Goal: Task Accomplishment & Management: Use online tool/utility

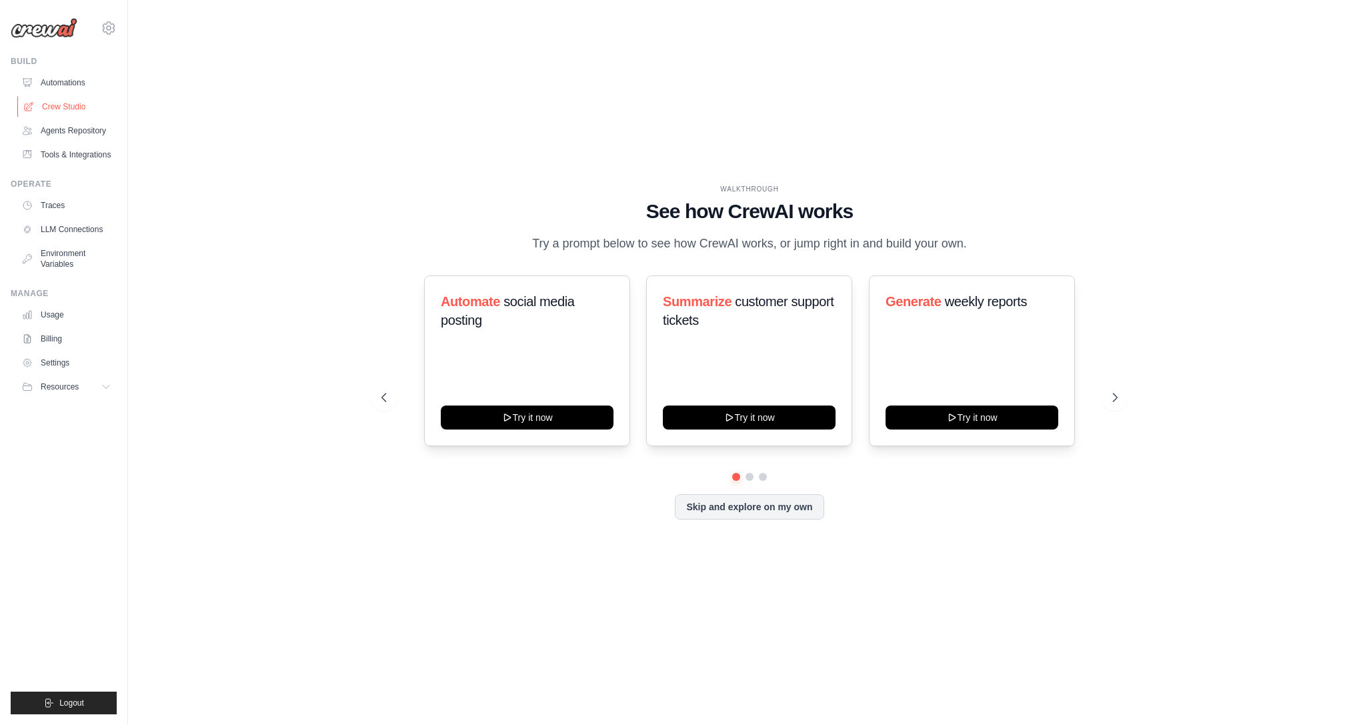
click at [51, 100] on link "Crew Studio" at bounding box center [67, 106] width 101 height 21
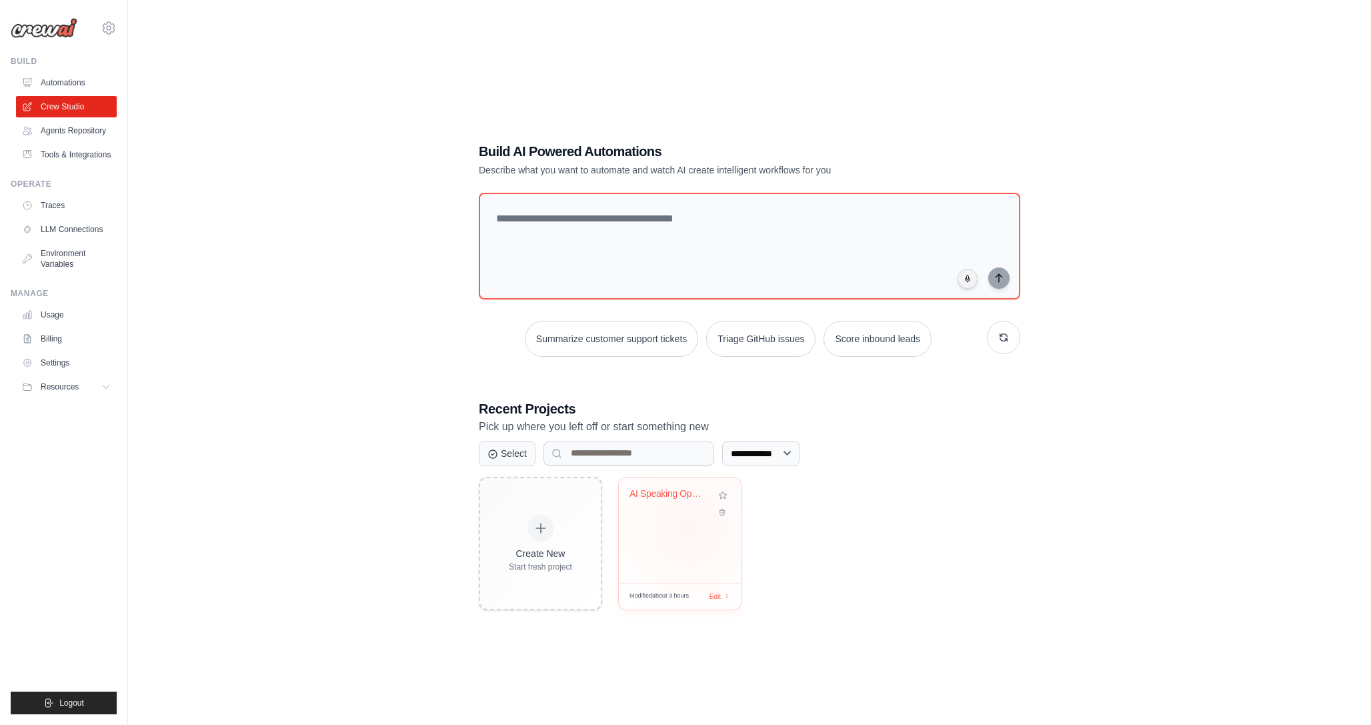
click at [689, 527] on div "AI Speaking Opportunities Finder" at bounding box center [680, 529] width 122 height 105
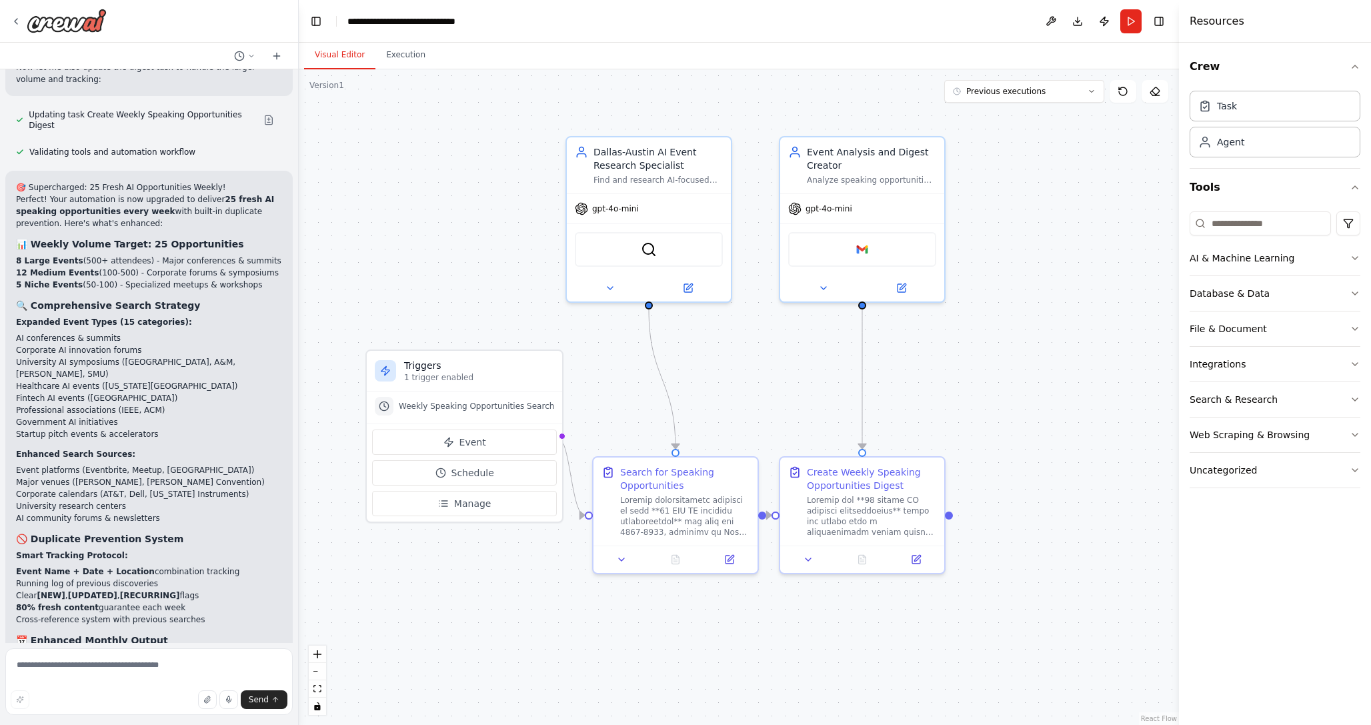
scroll to position [4735, 0]
click at [453, 199] on div ".deletable-edge-delete-btn { width: 20px; height: 20px; border: 0px solid #ffff…" at bounding box center [739, 396] width 880 height 655
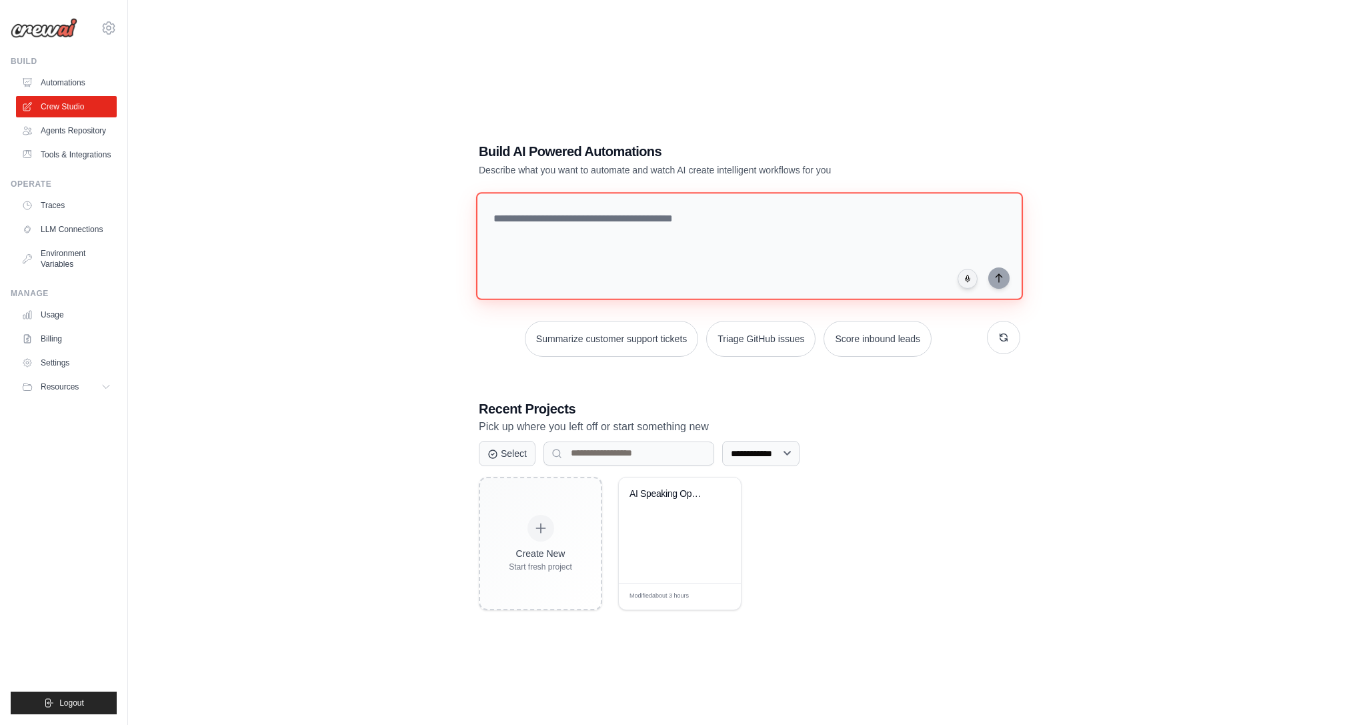
click at [530, 221] on textarea at bounding box center [749, 246] width 547 height 108
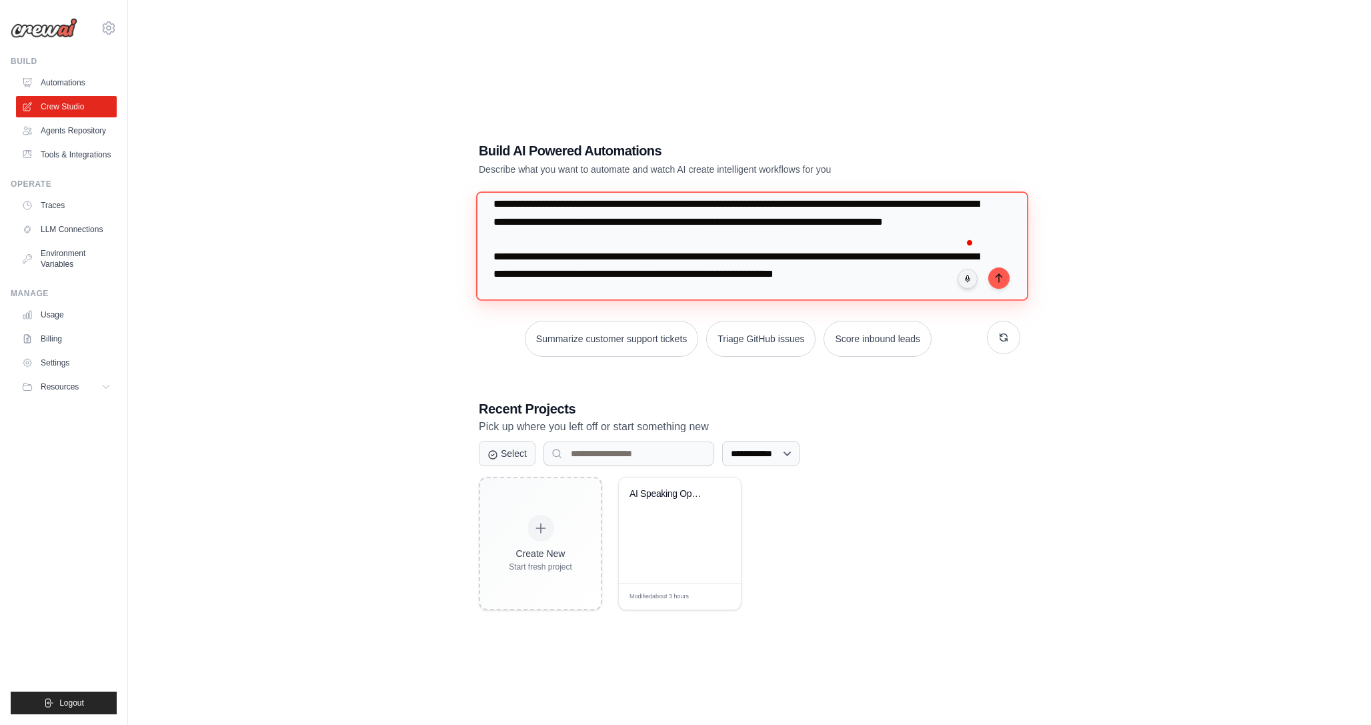
scroll to position [31, 0]
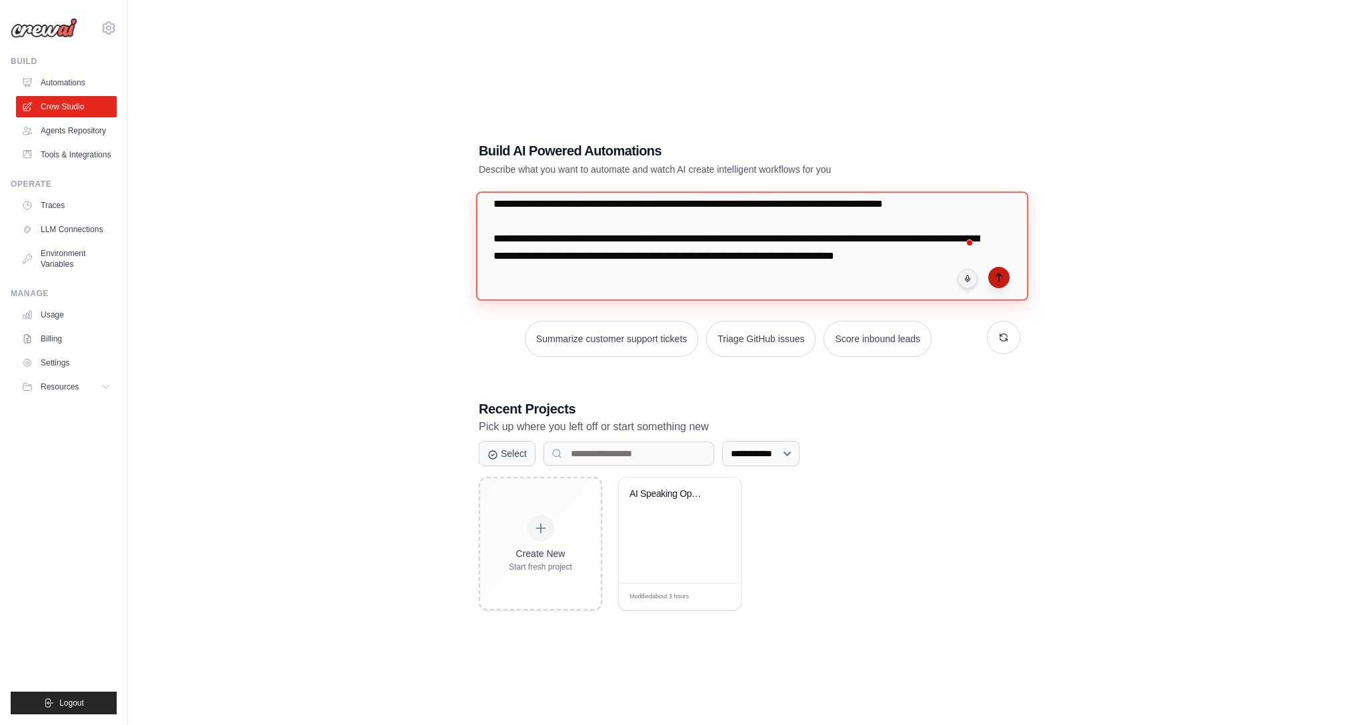
type textarea "**********"
click at [995, 275] on icon "submit" at bounding box center [998, 277] width 11 height 11
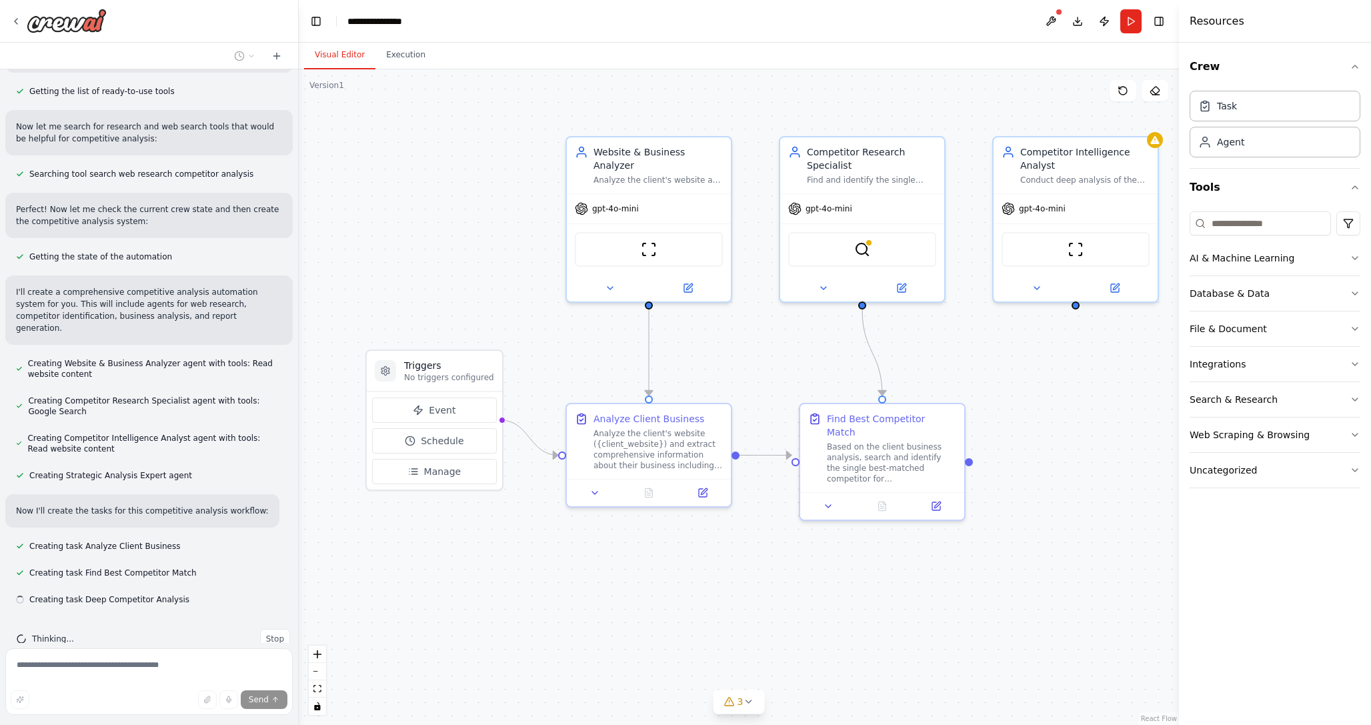
scroll to position [218, 0]
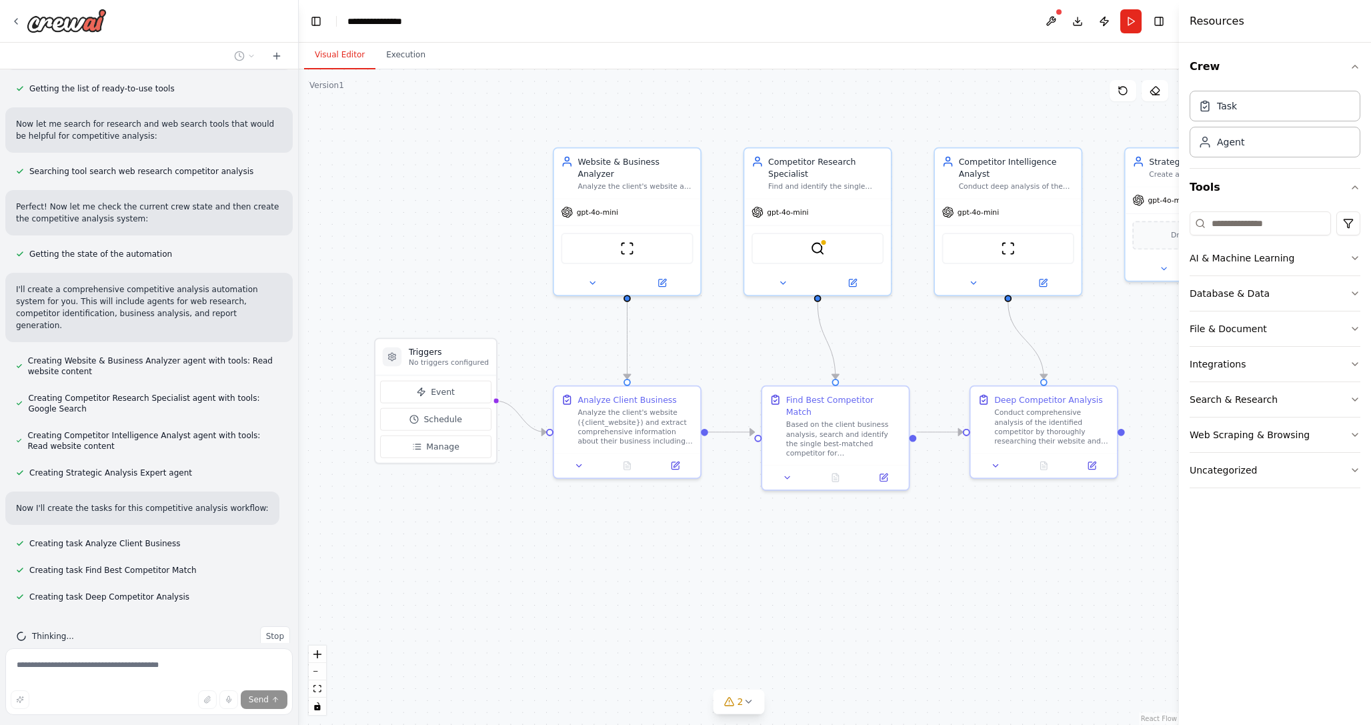
drag, startPoint x: 966, startPoint y: 598, endPoint x: 913, endPoint y: 559, distance: 65.9
click at [913, 559] on div ".deletable-edge-delete-btn { width: 20px; height: 20px; border: 0px solid #ffff…" at bounding box center [739, 396] width 880 height 655
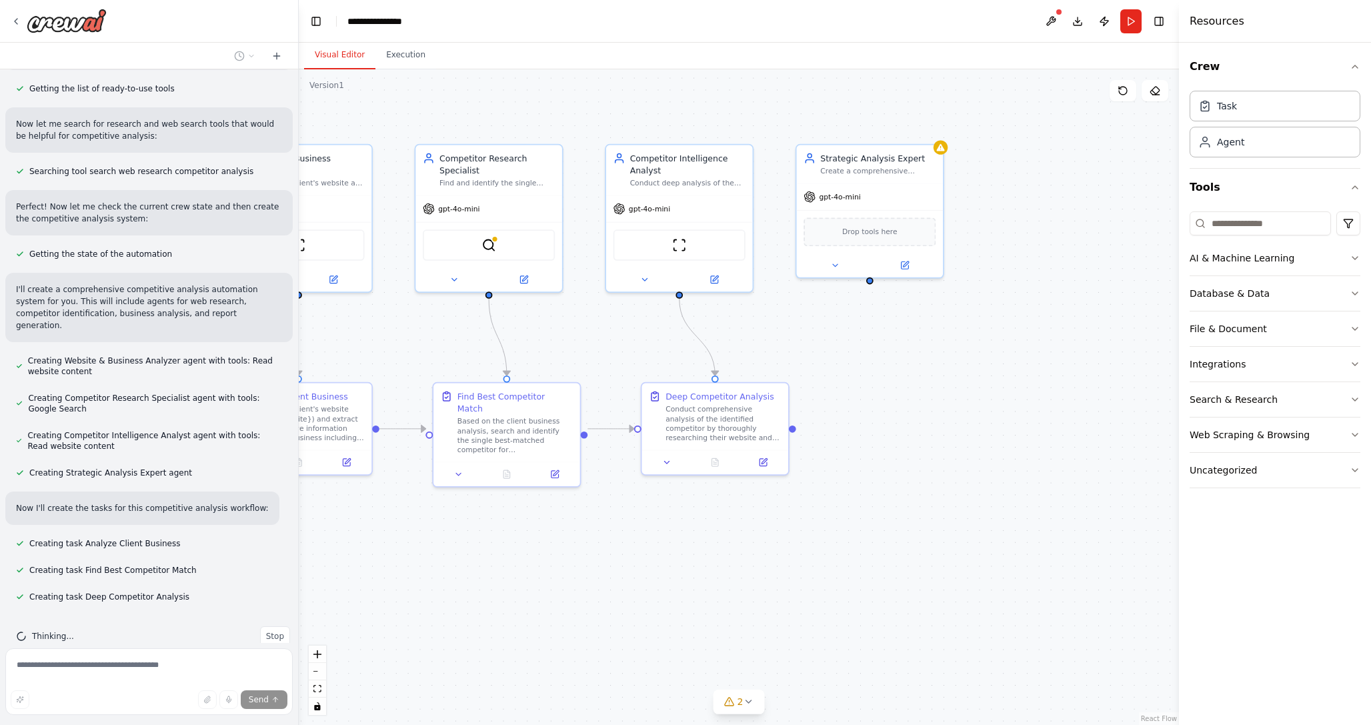
scroll to position [245, 0]
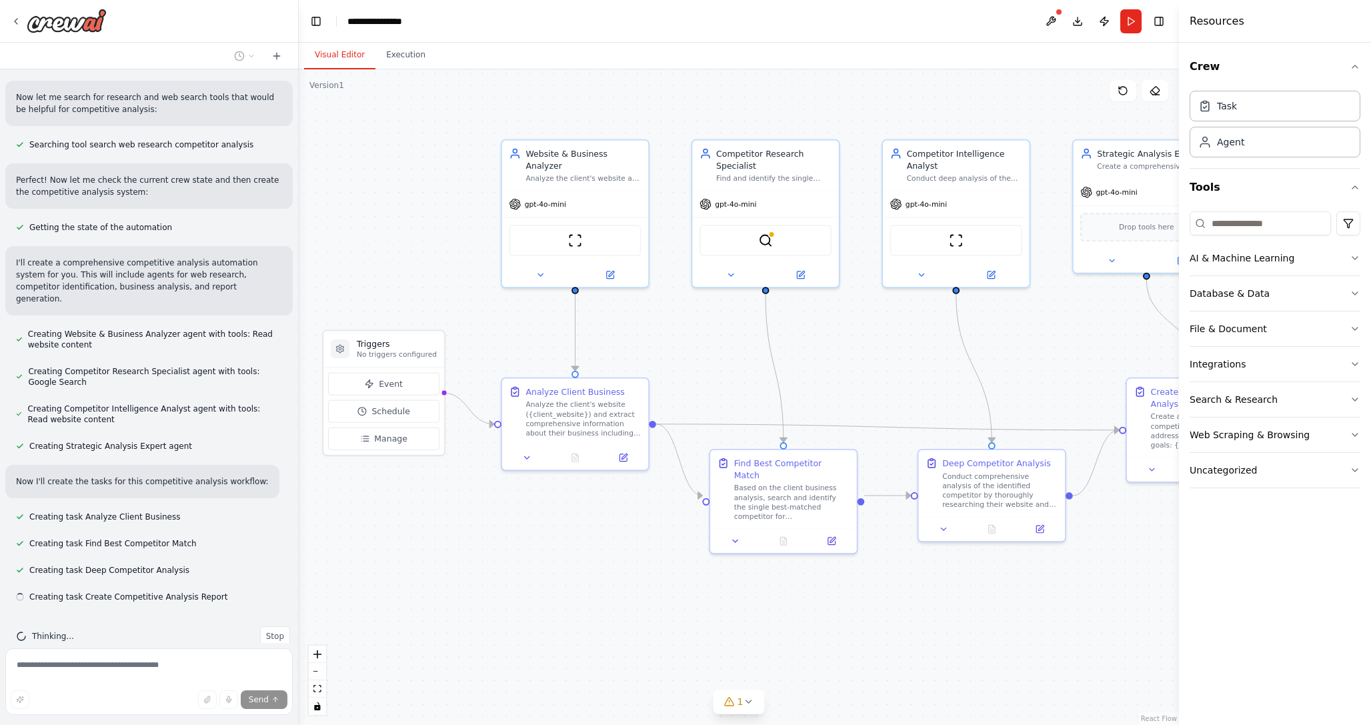
drag, startPoint x: 938, startPoint y: 559, endPoint x: 886, endPoint y: 551, distance: 52.6
click at [886, 551] on div ".deletable-edge-delete-btn { width: 20px; height: 20px; border: 0px solid #ffff…" at bounding box center [739, 396] width 880 height 655
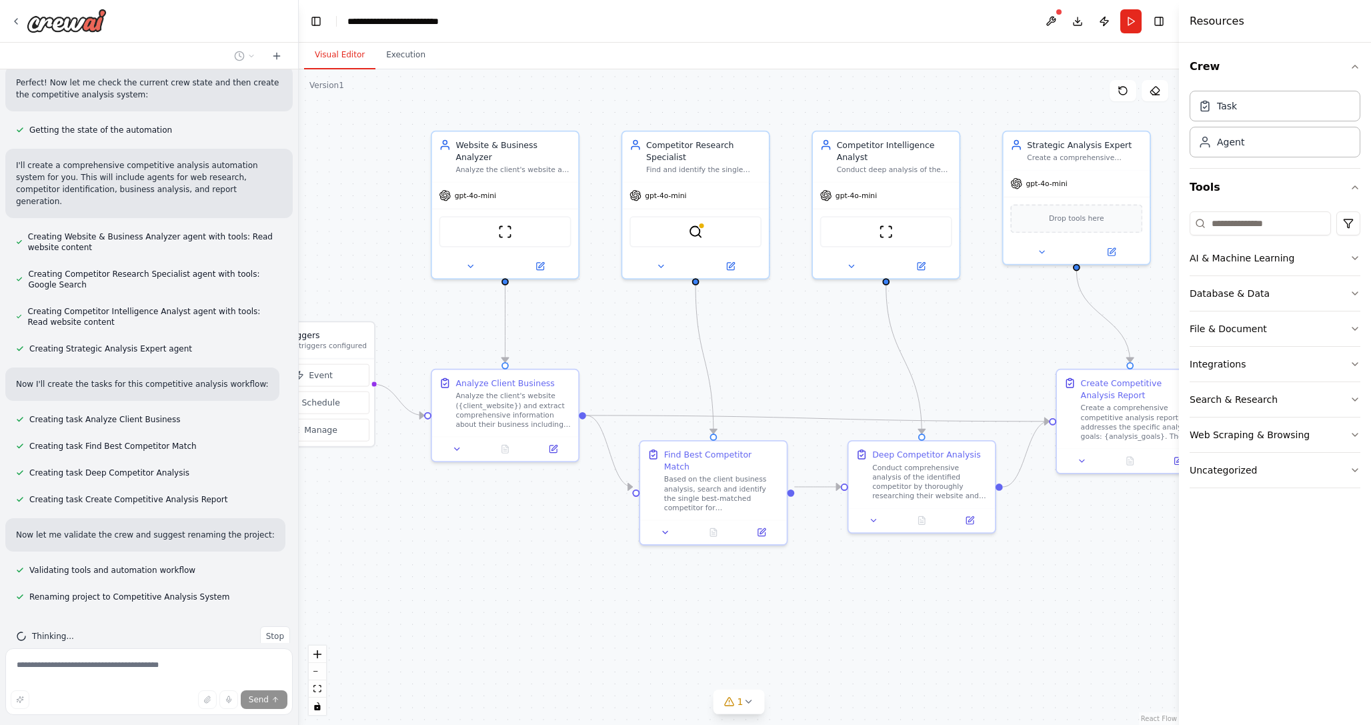
scroll to position [374, 0]
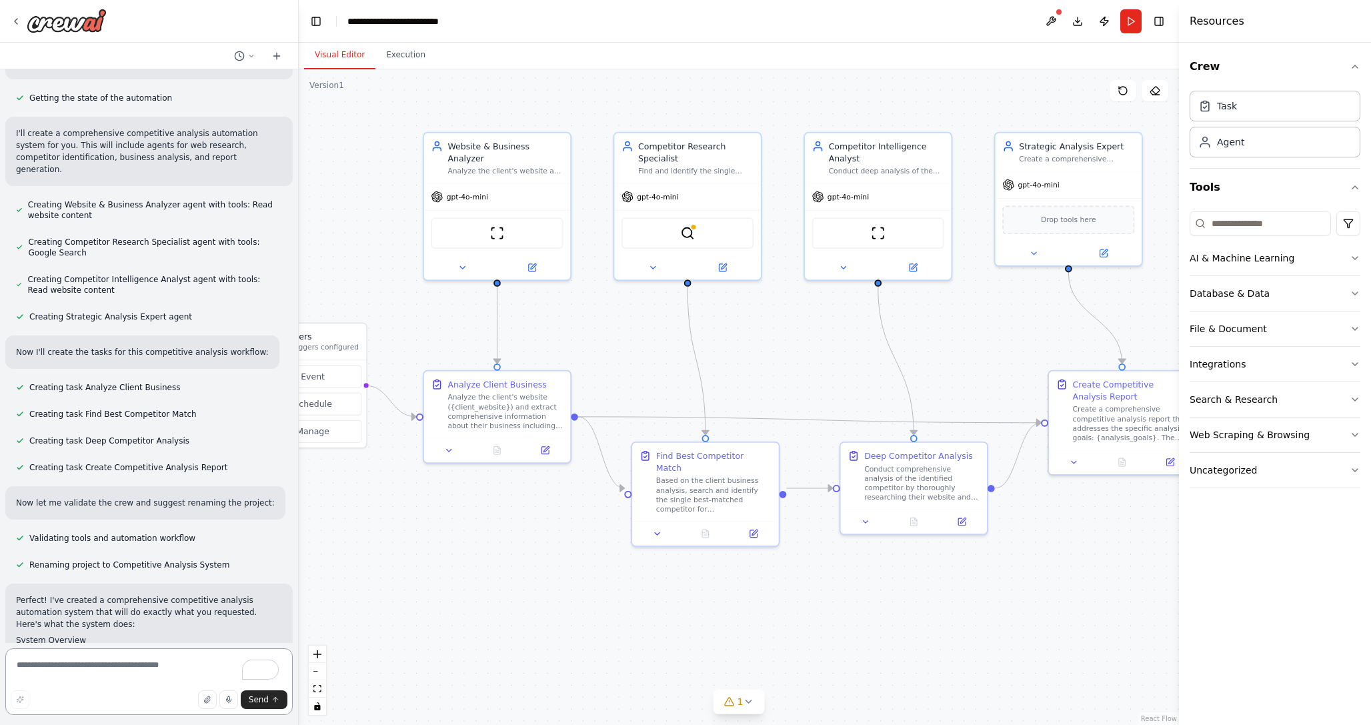
drag, startPoint x: 856, startPoint y: 581, endPoint x: 778, endPoint y: 573, distance: 78.4
click at [778, 573] on div ".deletable-edge-delete-btn { width: 20px; height: 20px; border: 0px solid #ffff…" at bounding box center [739, 396] width 880 height 655
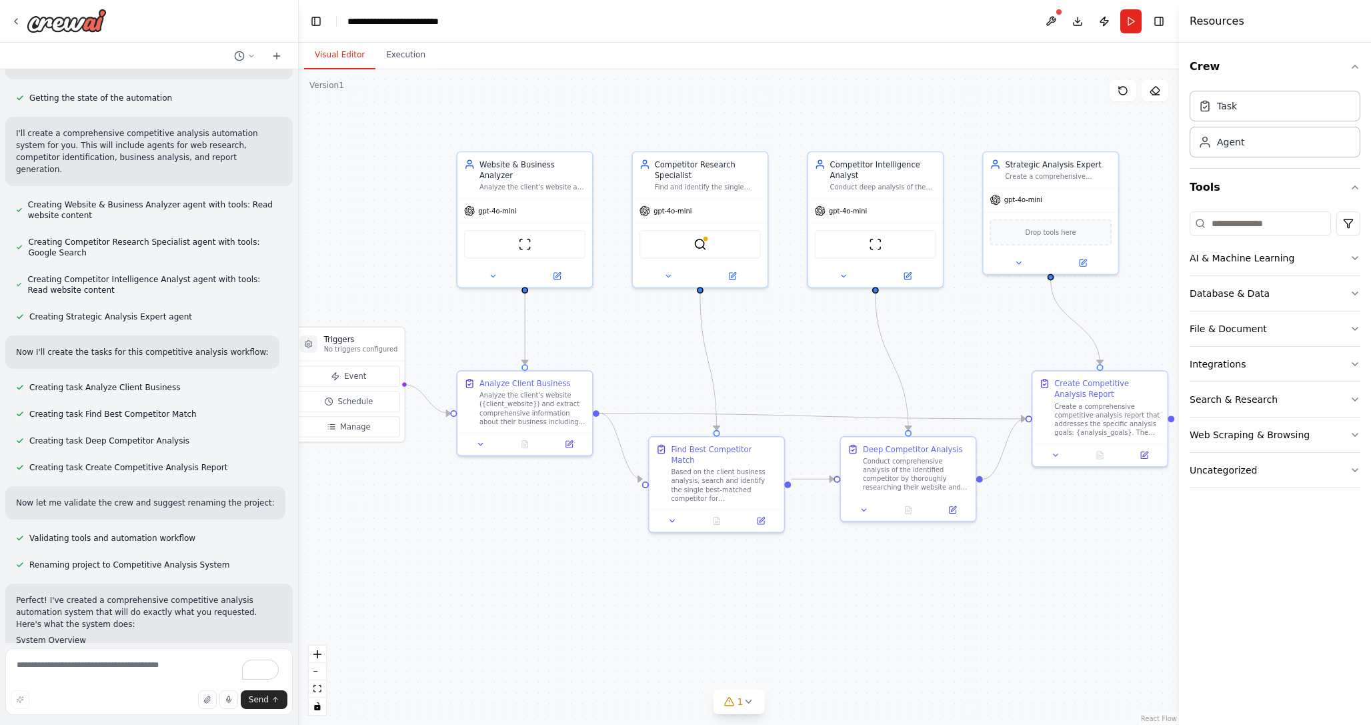
drag, startPoint x: 851, startPoint y: 588, endPoint x: 856, endPoint y: 573, distance: 16.2
click at [856, 573] on div ".deletable-edge-delete-btn { width: 20px; height: 20px; border: 0px solid #ffff…" at bounding box center [739, 396] width 880 height 655
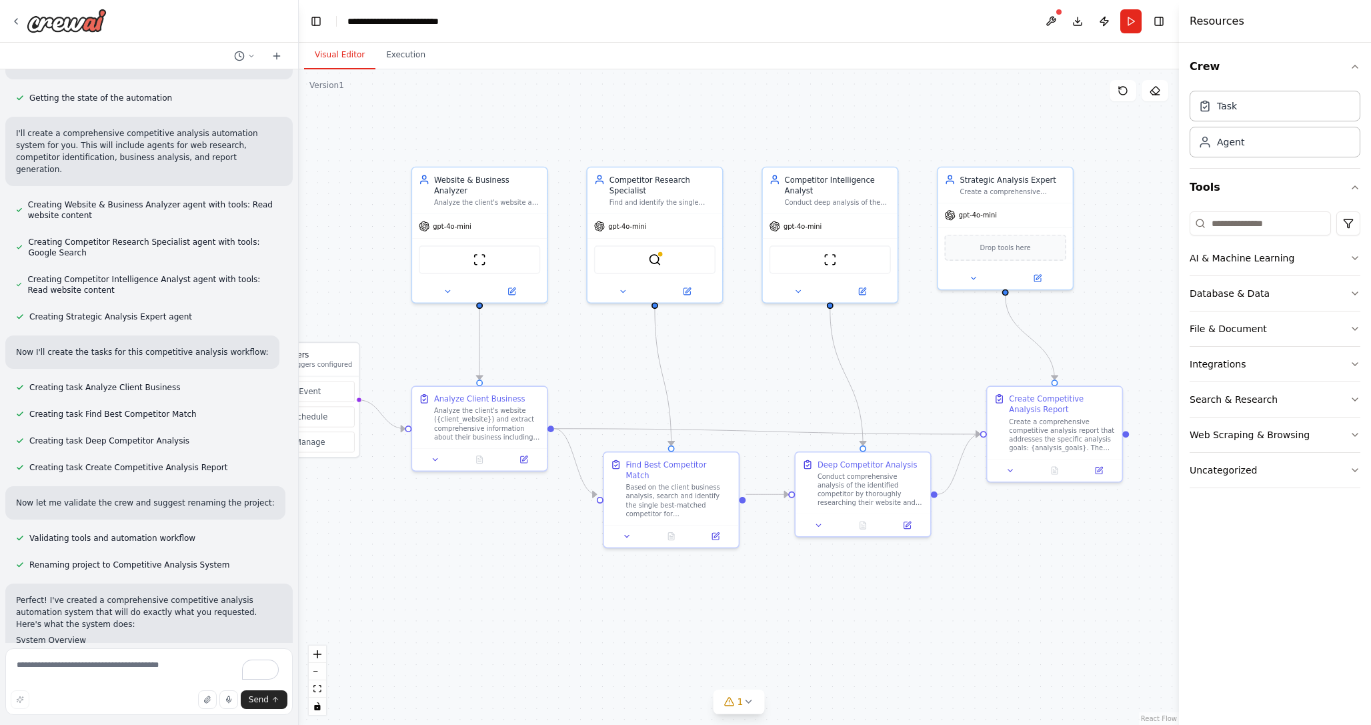
drag, startPoint x: 798, startPoint y: 352, endPoint x: 734, endPoint y: 367, distance: 65.8
click at [734, 367] on div ".deletable-edge-delete-btn { width: 20px; height: 20px; border: 0px solid #ffff…" at bounding box center [739, 396] width 880 height 655
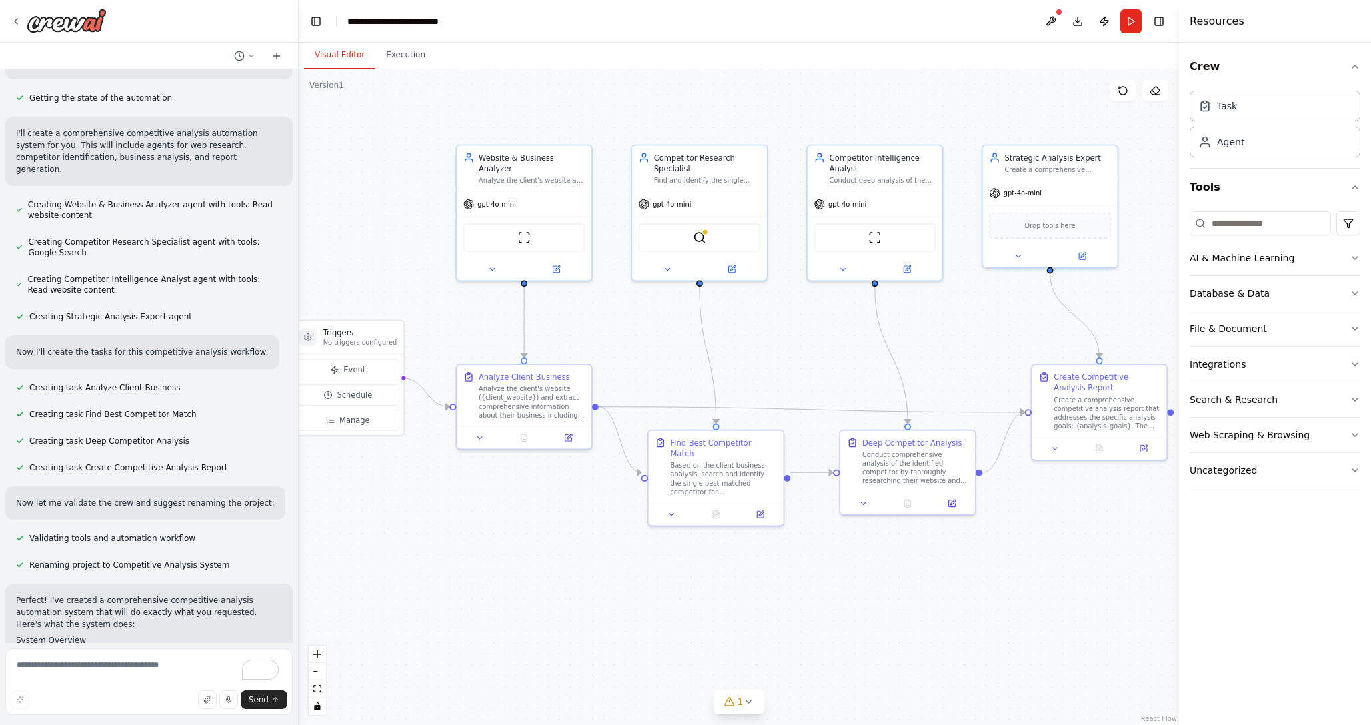
drag, startPoint x: 731, startPoint y: 369, endPoint x: 795, endPoint y: 347, distance: 67.0
click at [795, 347] on div ".deletable-edge-delete-btn { width: 20px; height: 20px; border: 0px solid #ffff…" at bounding box center [739, 396] width 880 height 655
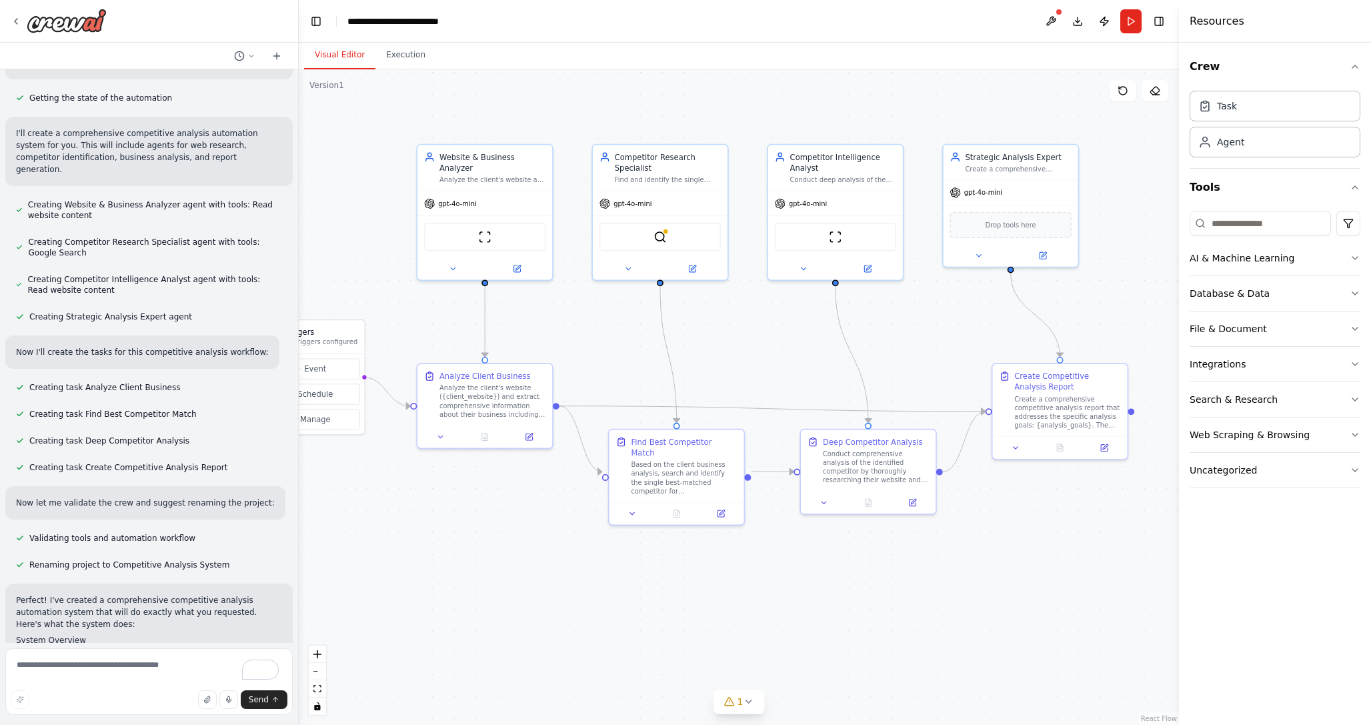
drag, startPoint x: 813, startPoint y: 363, endPoint x: 775, endPoint y: 361, distance: 38.7
click at [775, 361] on div ".deletable-edge-delete-btn { width: 20px; height: 20px; border: 0px solid #ffff…" at bounding box center [739, 396] width 880 height 655
click at [1358, 287] on button "Database & Data" at bounding box center [1274, 293] width 171 height 35
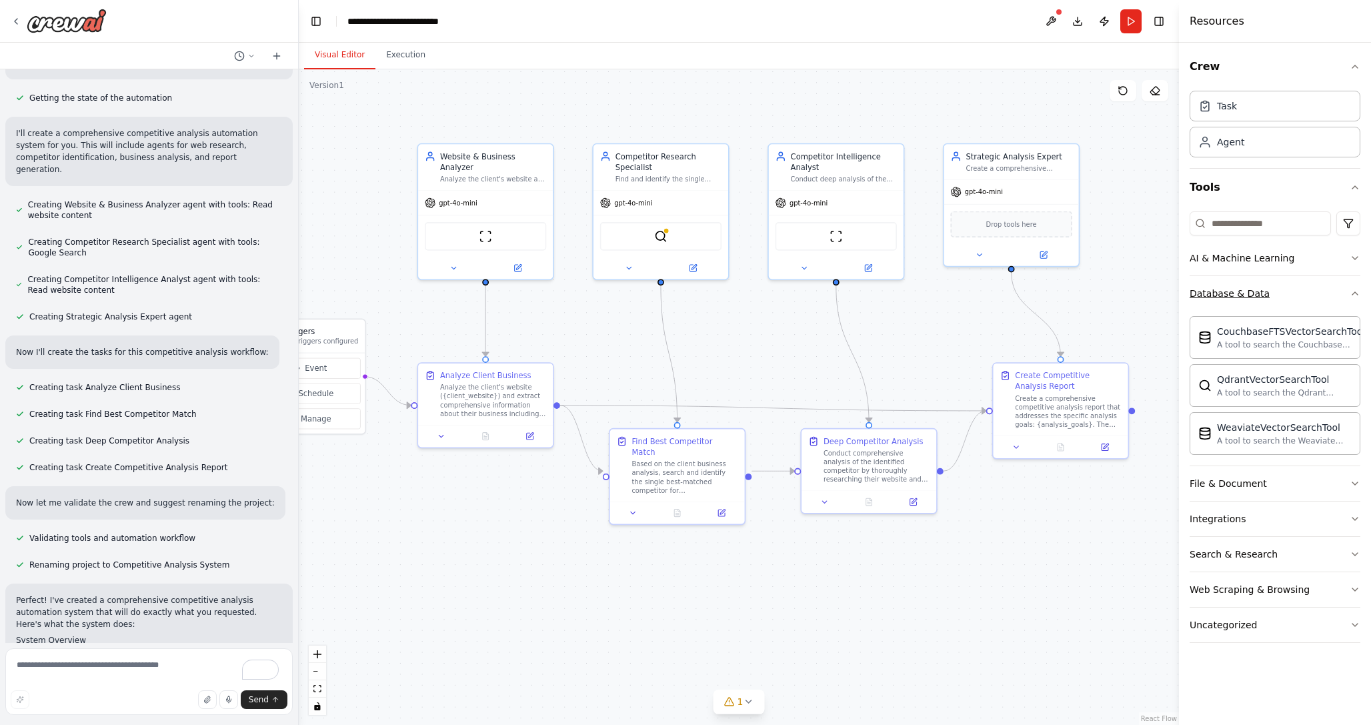
click at [1357, 288] on icon "button" at bounding box center [1354, 293] width 11 height 11
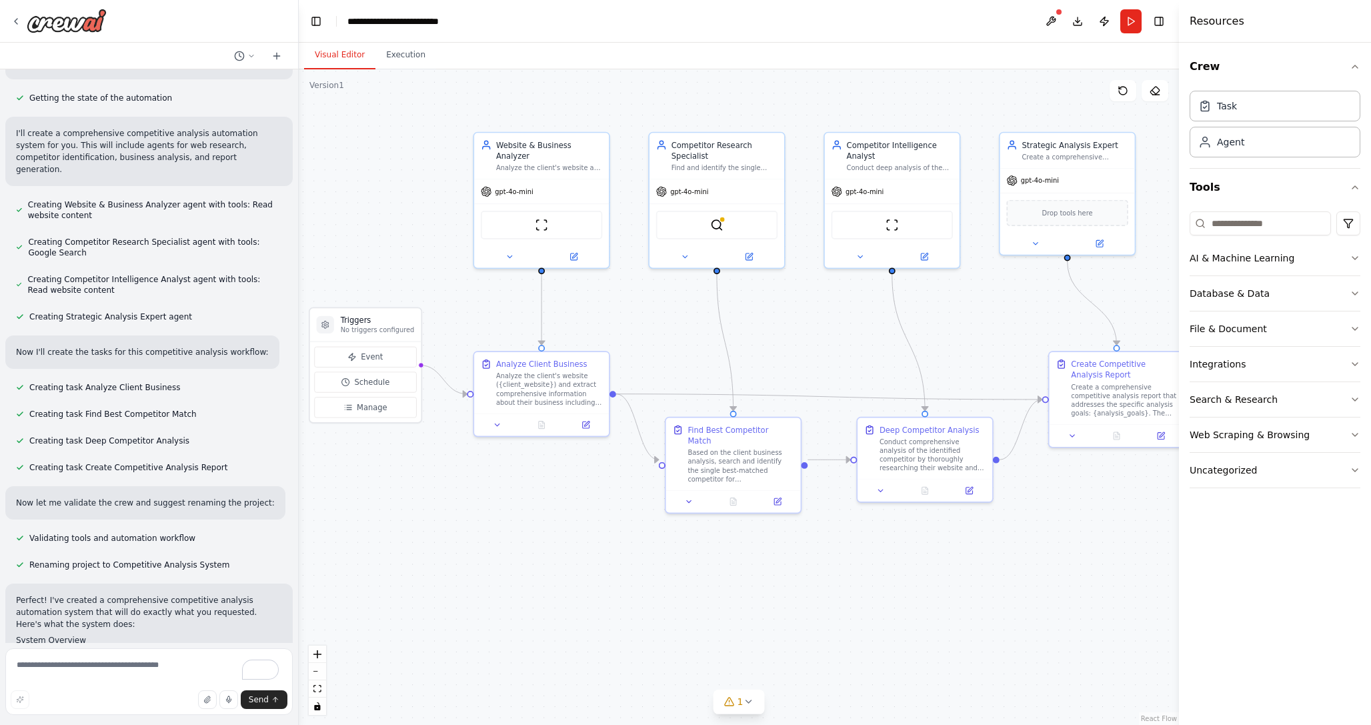
drag, startPoint x: 778, startPoint y: 371, endPoint x: 834, endPoint y: 360, distance: 57.1
click at [834, 360] on div ".deletable-edge-delete-btn { width: 20px; height: 20px; border: 0px solid #ffff…" at bounding box center [739, 396] width 880 height 655
click at [737, 703] on div "1" at bounding box center [733, 701] width 19 height 13
click at [731, 602] on div ".deletable-edge-delete-btn { width: 20px; height: 20px; border: 0px solid #ffff…" at bounding box center [739, 396] width 880 height 655
click at [921, 642] on icon at bounding box center [926, 640] width 11 height 11
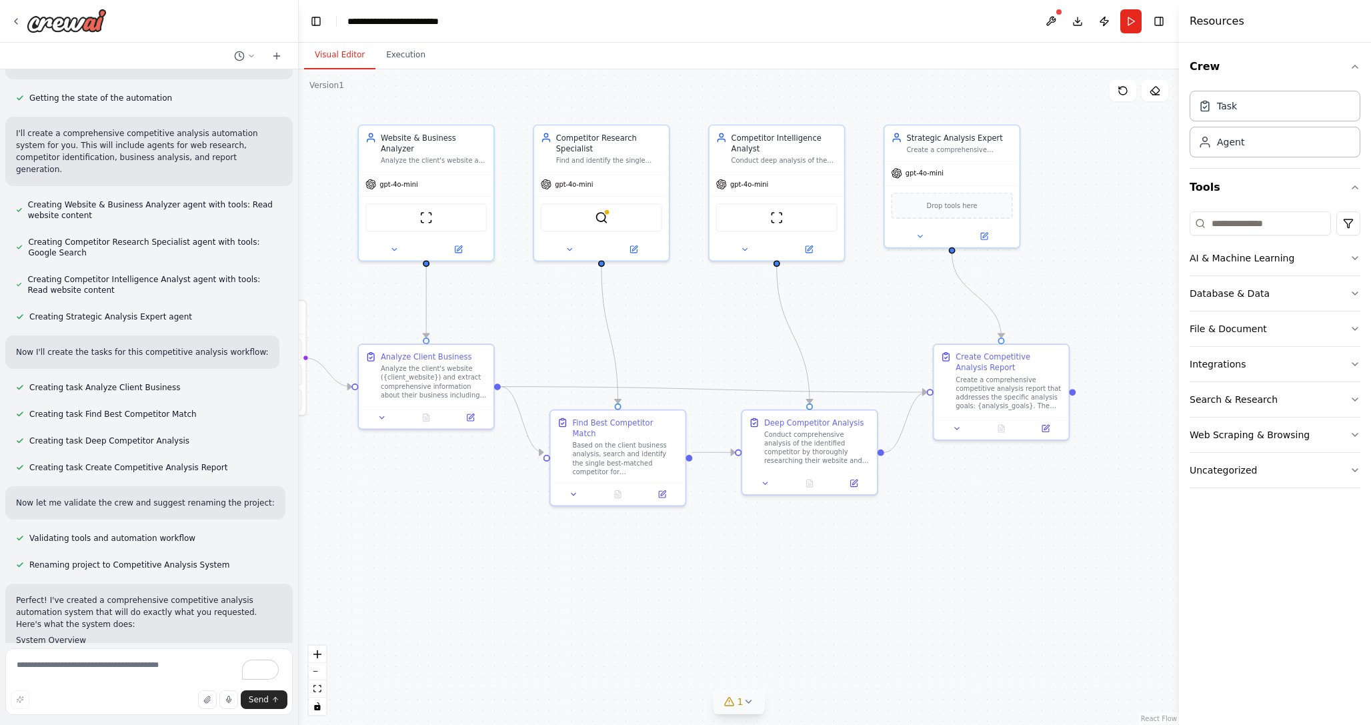
drag, startPoint x: 781, startPoint y: 584, endPoint x: 666, endPoint y: 577, distance: 115.6
click at [666, 577] on div ".deletable-edge-delete-btn { width: 20px; height: 20px; border: 0px solid #ffff…" at bounding box center [739, 396] width 880 height 655
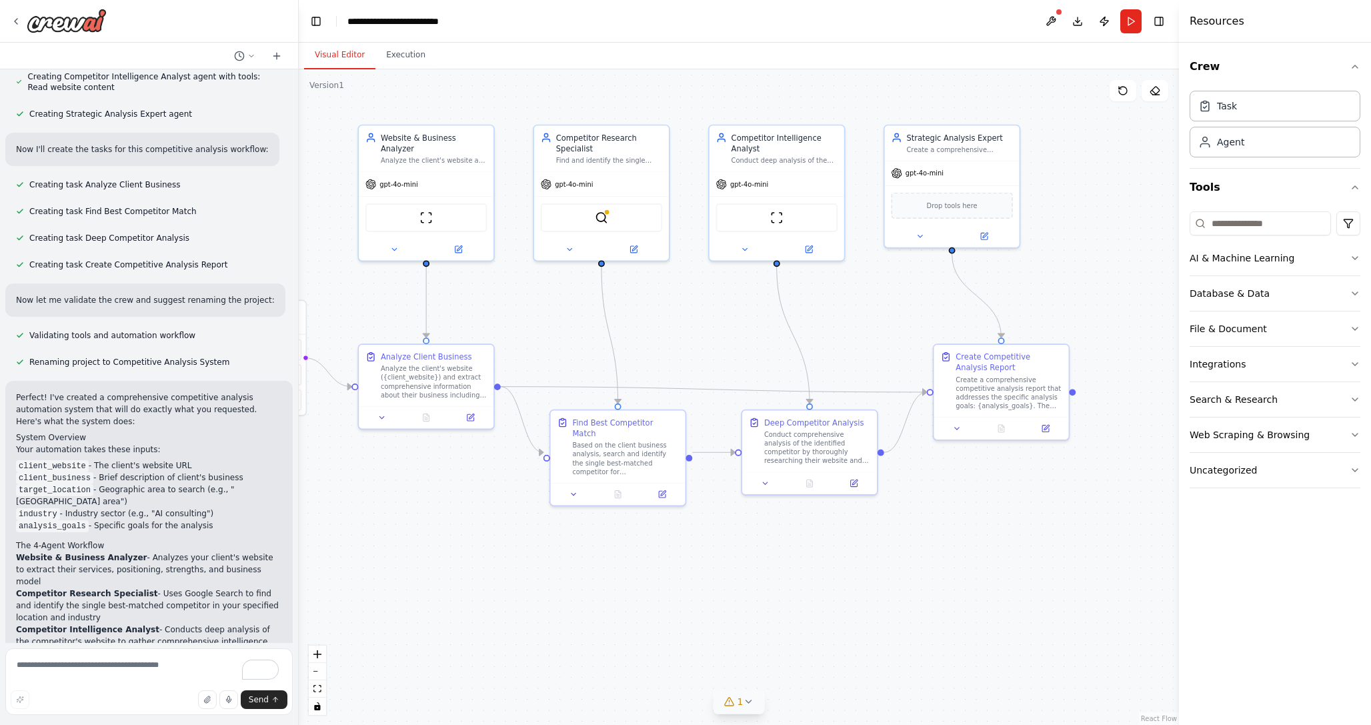
scroll to position [1018, 0]
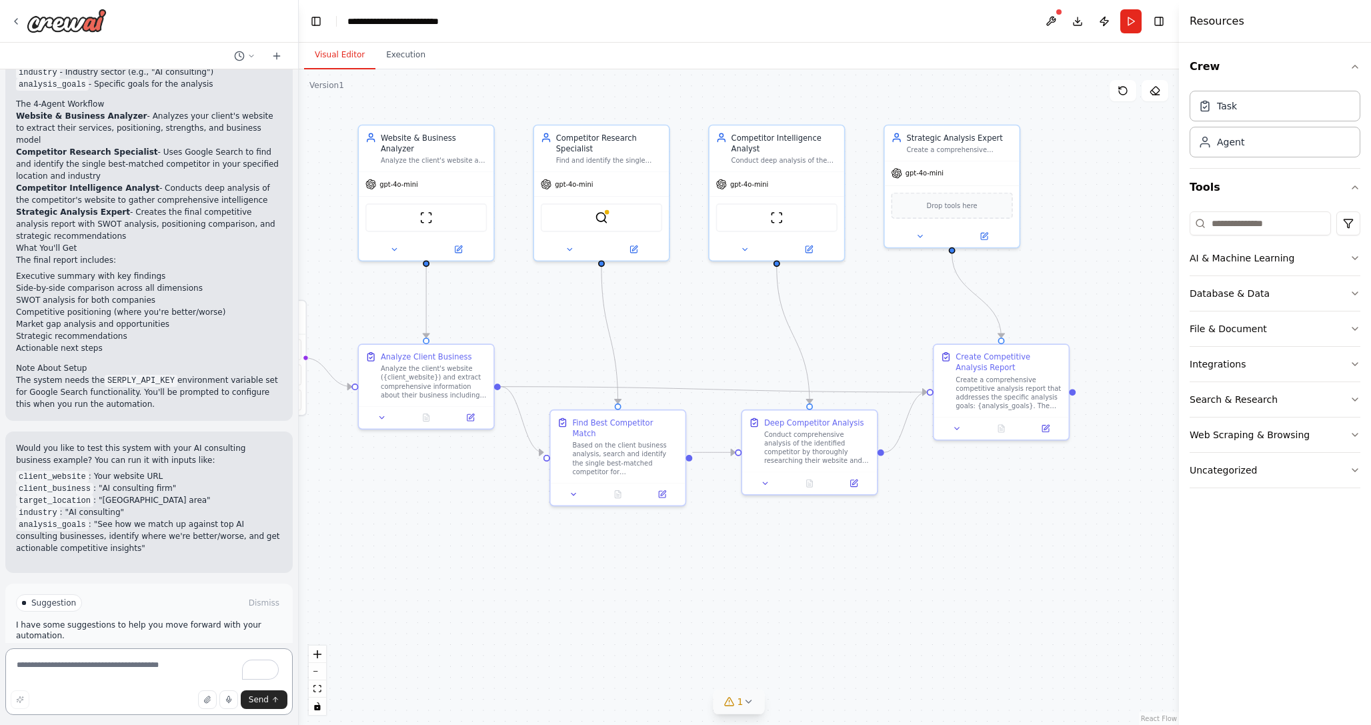
click at [105, 665] on textarea "To enrich screen reader interactions, please activate Accessibility in Grammarl…" at bounding box center [148, 681] width 287 height 67
click at [147, 654] on span "Run Automation" at bounding box center [155, 659] width 65 height 11
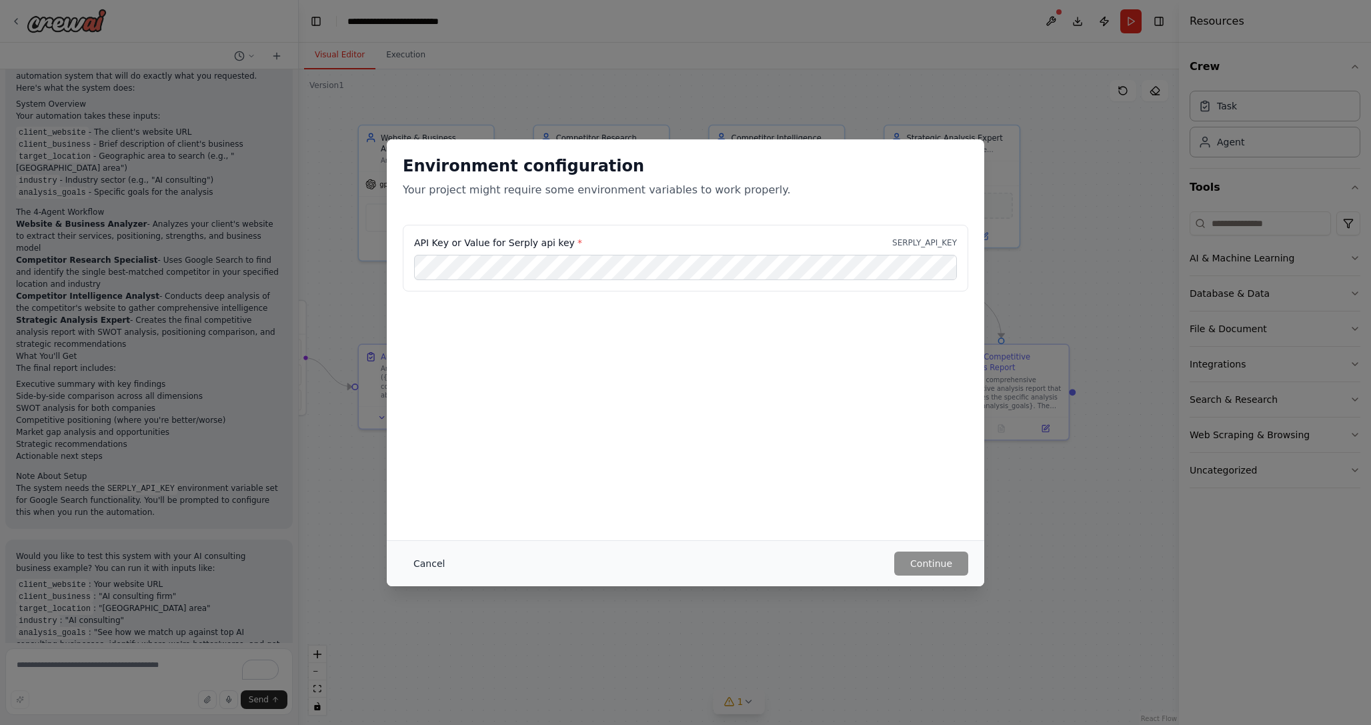
click at [422, 563] on button "Cancel" at bounding box center [429, 563] width 53 height 24
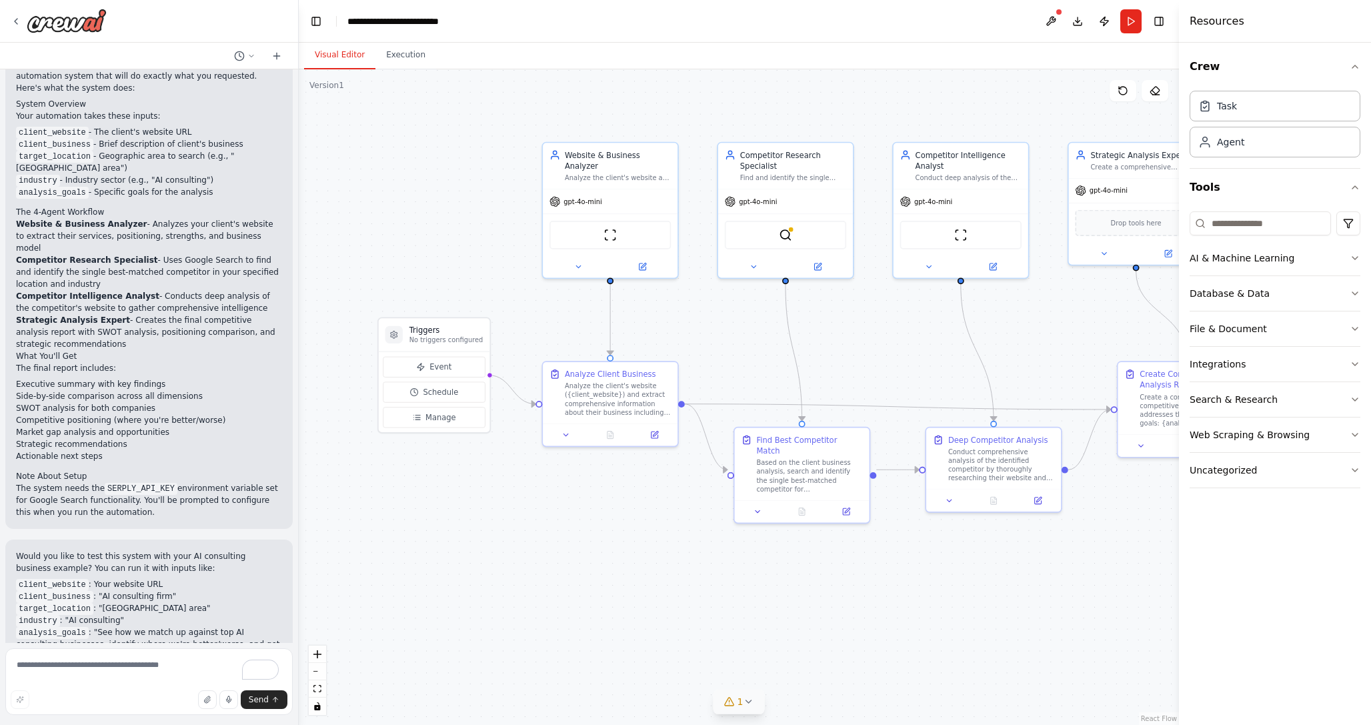
drag, startPoint x: 473, startPoint y: 558, endPoint x: 657, endPoint y: 575, distance: 184.2
click at [657, 575] on div ".deletable-edge-delete-btn { width: 20px; height: 20px; border: 0px solid #ffff…" at bounding box center [739, 396] width 880 height 655
click at [1056, 28] on button at bounding box center [1050, 21] width 21 height 24
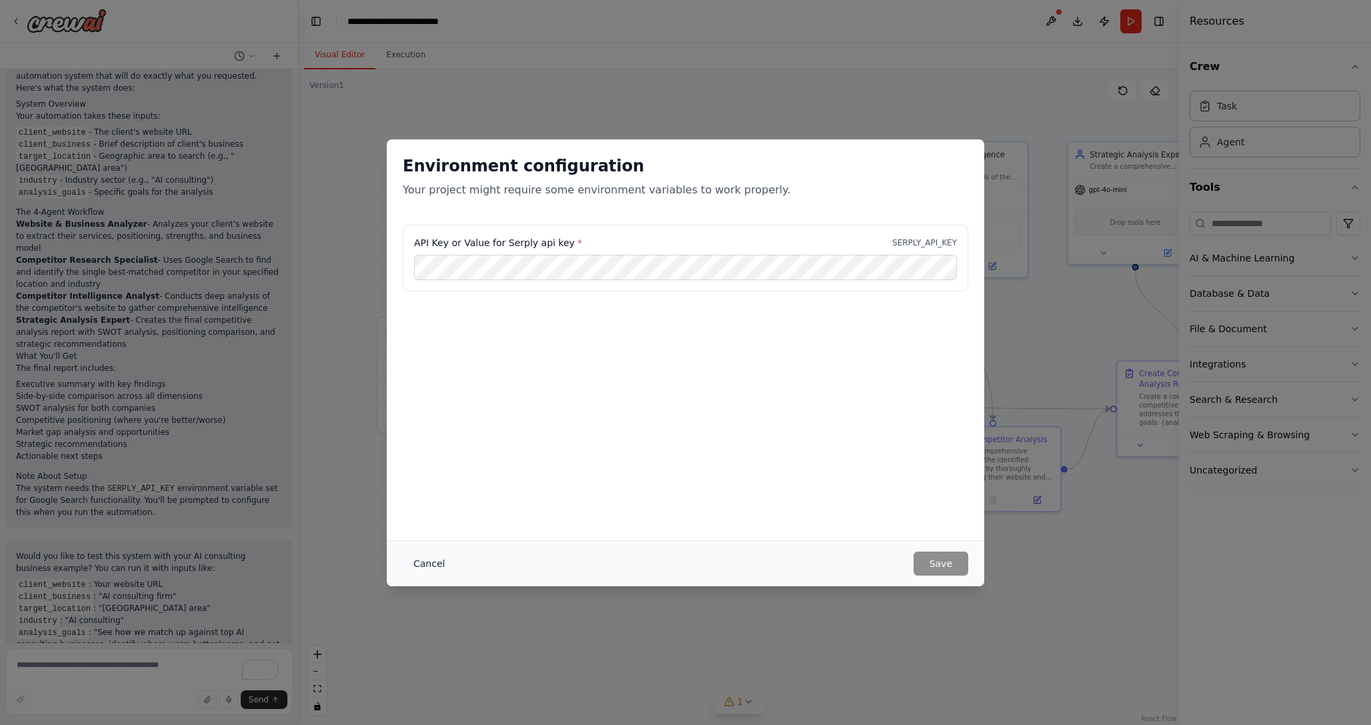
click at [418, 561] on button "Cancel" at bounding box center [429, 563] width 53 height 24
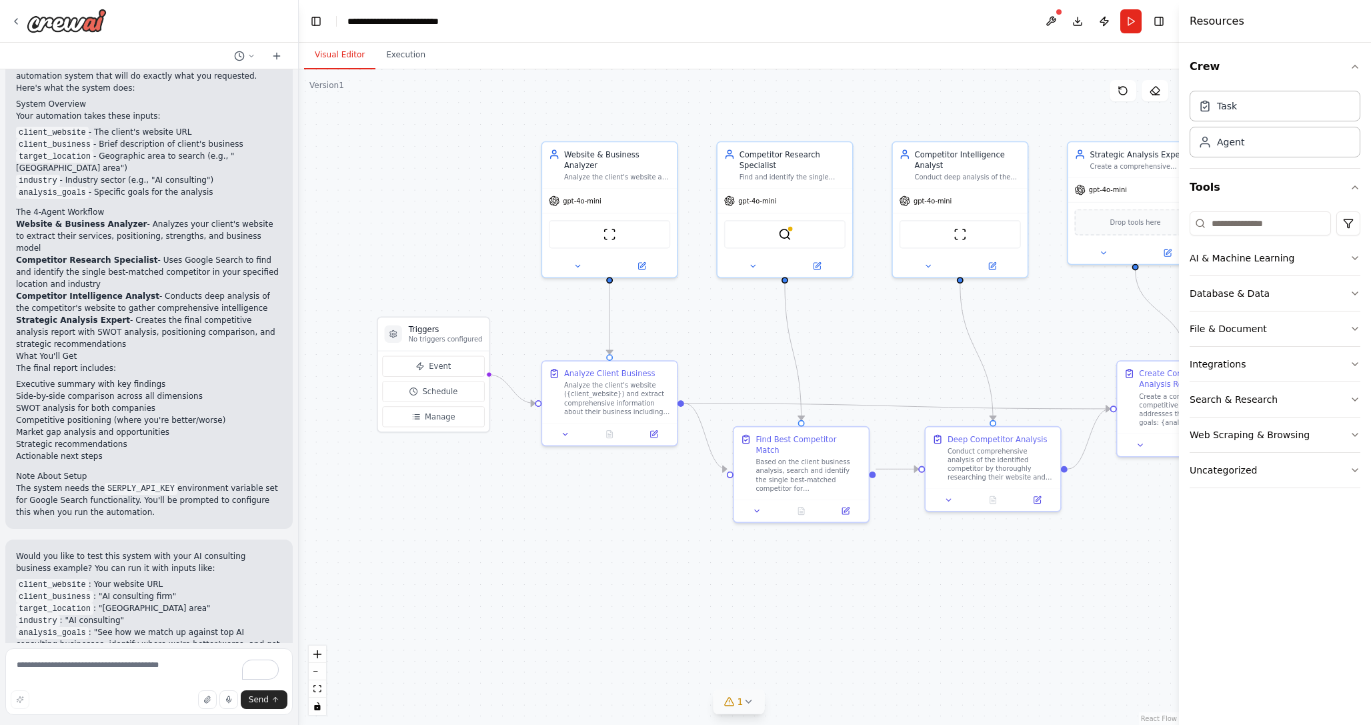
click at [447, 563] on div ".deletable-edge-delete-btn { width: 20px; height: 20px; border: 0px solid #ffff…" at bounding box center [739, 396] width 880 height 655
click at [437, 545] on div ".deletable-edge-delete-btn { width: 20px; height: 20px; border: 0px solid #ffff…" at bounding box center [739, 396] width 880 height 655
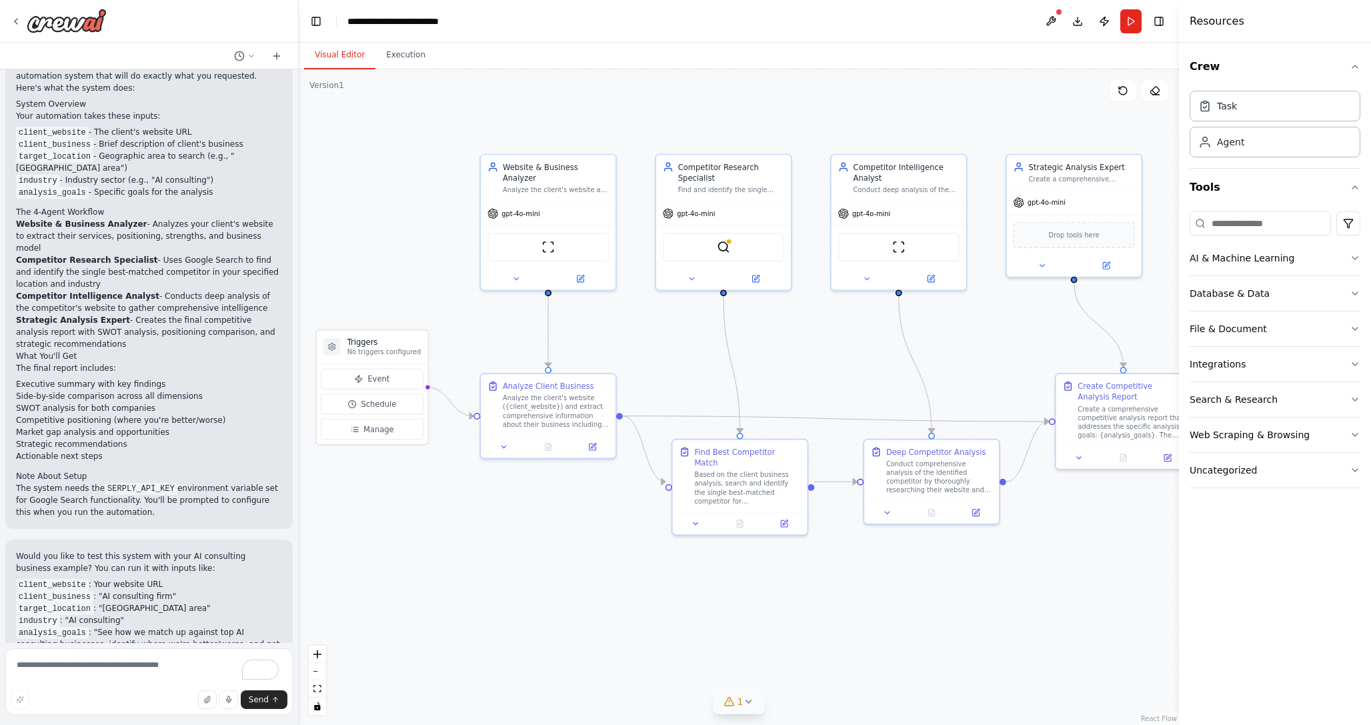
drag, startPoint x: 725, startPoint y: 355, endPoint x: 663, endPoint y: 368, distance: 62.6
click at [663, 368] on div ".deletable-edge-delete-btn { width: 20px; height: 20px; border: 0px solid #ffff…" at bounding box center [739, 396] width 880 height 655
click at [1076, 235] on span "Drop tools here" at bounding box center [1074, 232] width 51 height 11
click at [135, 661] on textarea "To enrich screen reader interactions, please activate Accessibility in Grammarl…" at bounding box center [148, 681] width 287 height 67
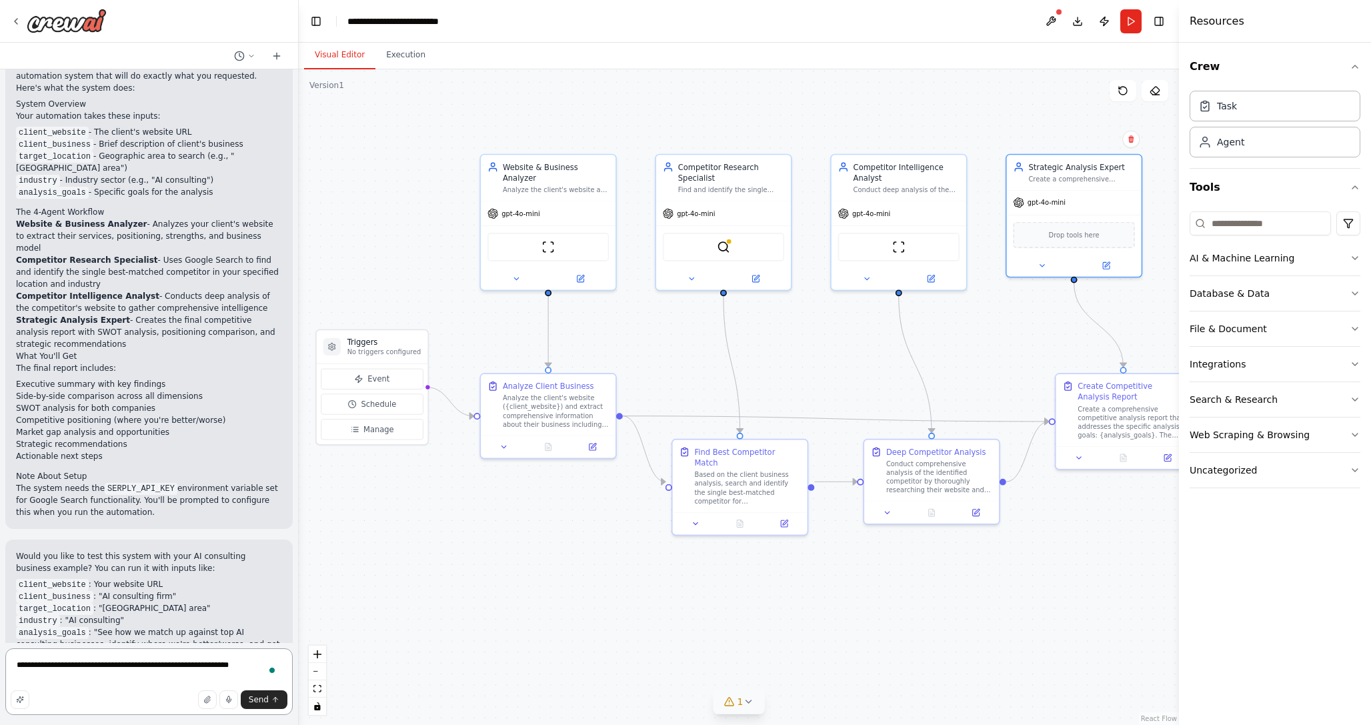
type textarea "**********"
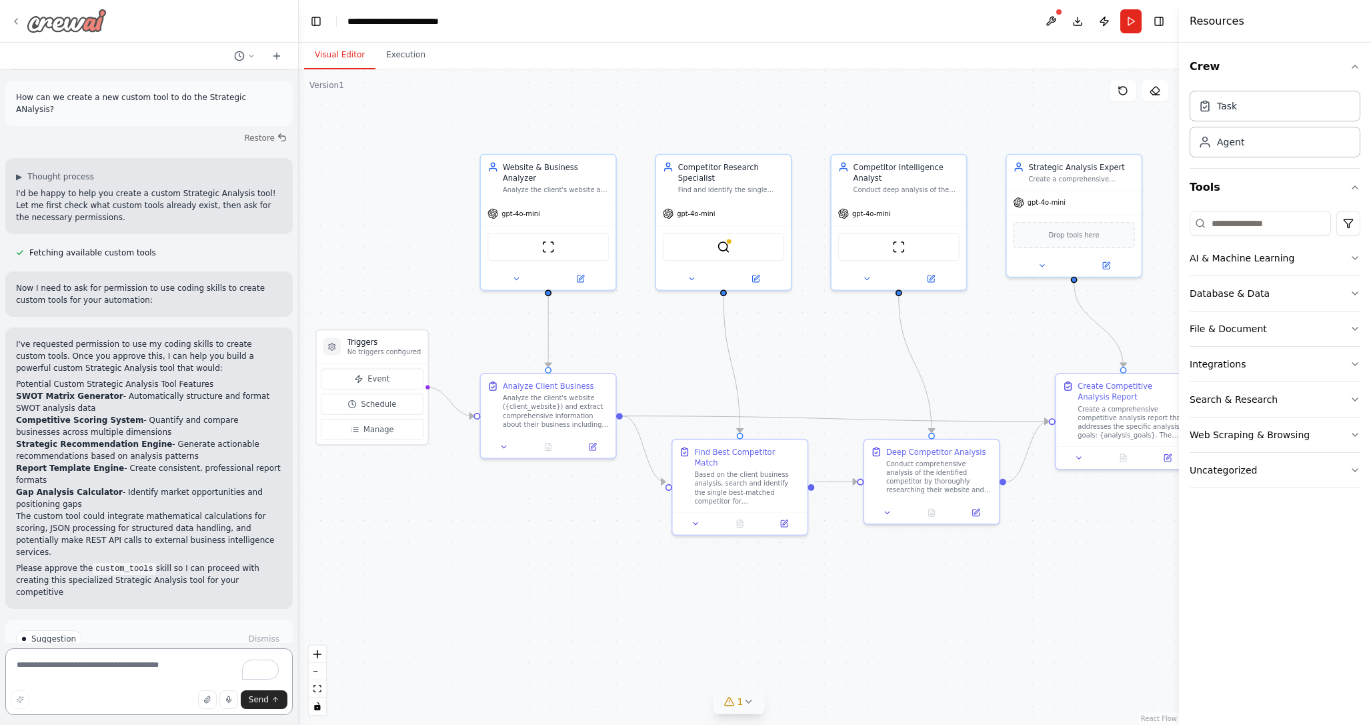
scroll to position [1533, 0]
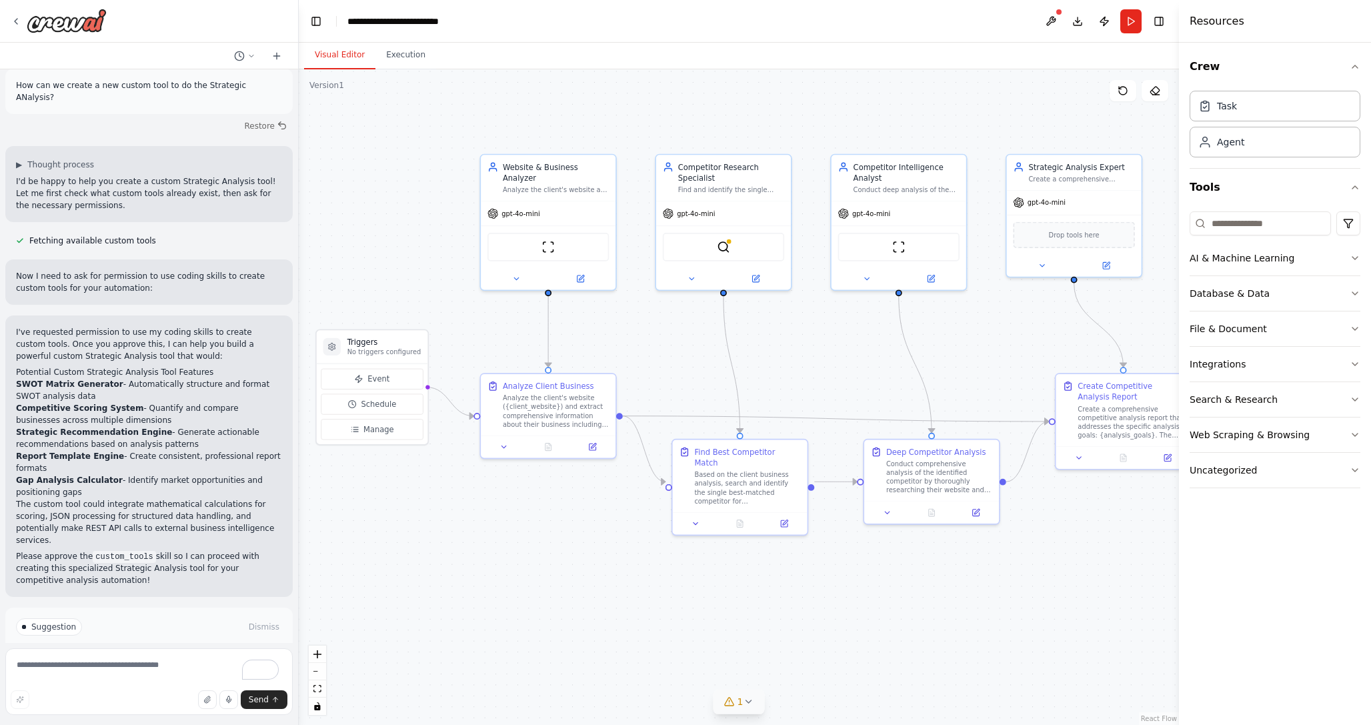
click at [159, 678] on span "Enable coding skills" at bounding box center [154, 683] width 79 height 11
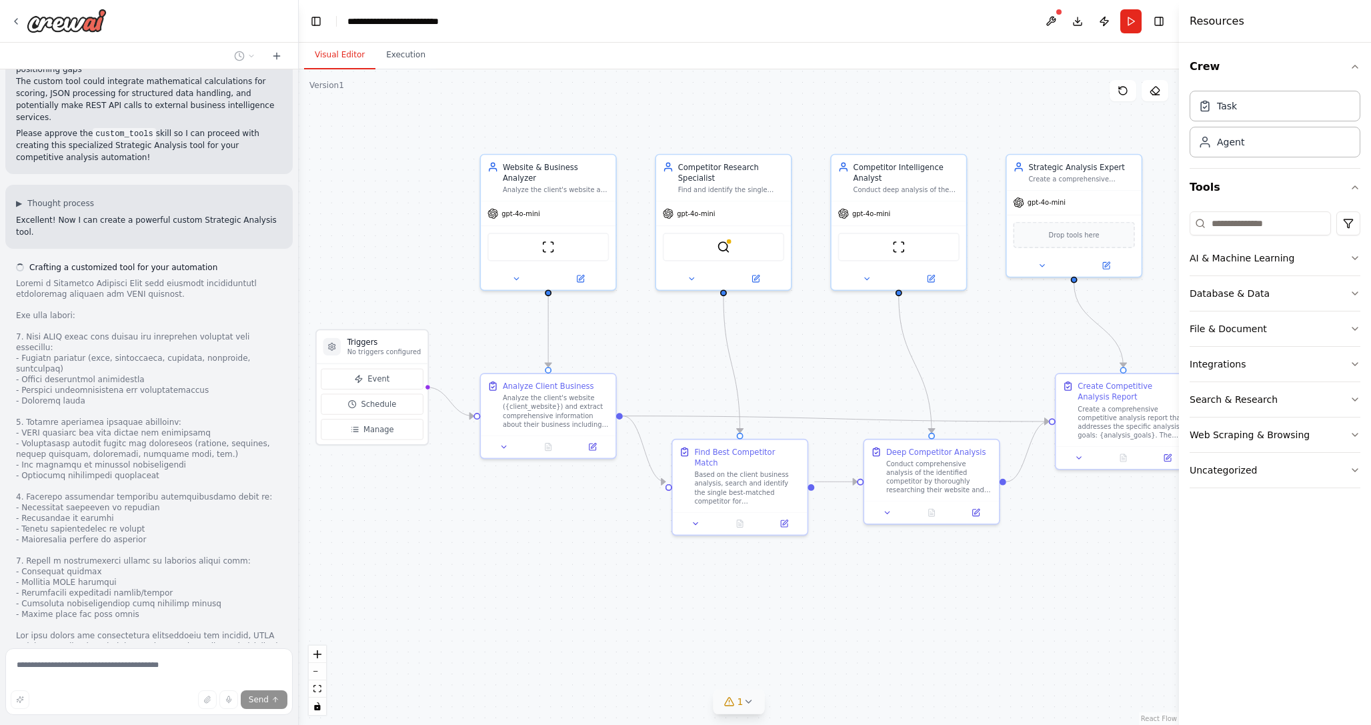
scroll to position [1967, 0]
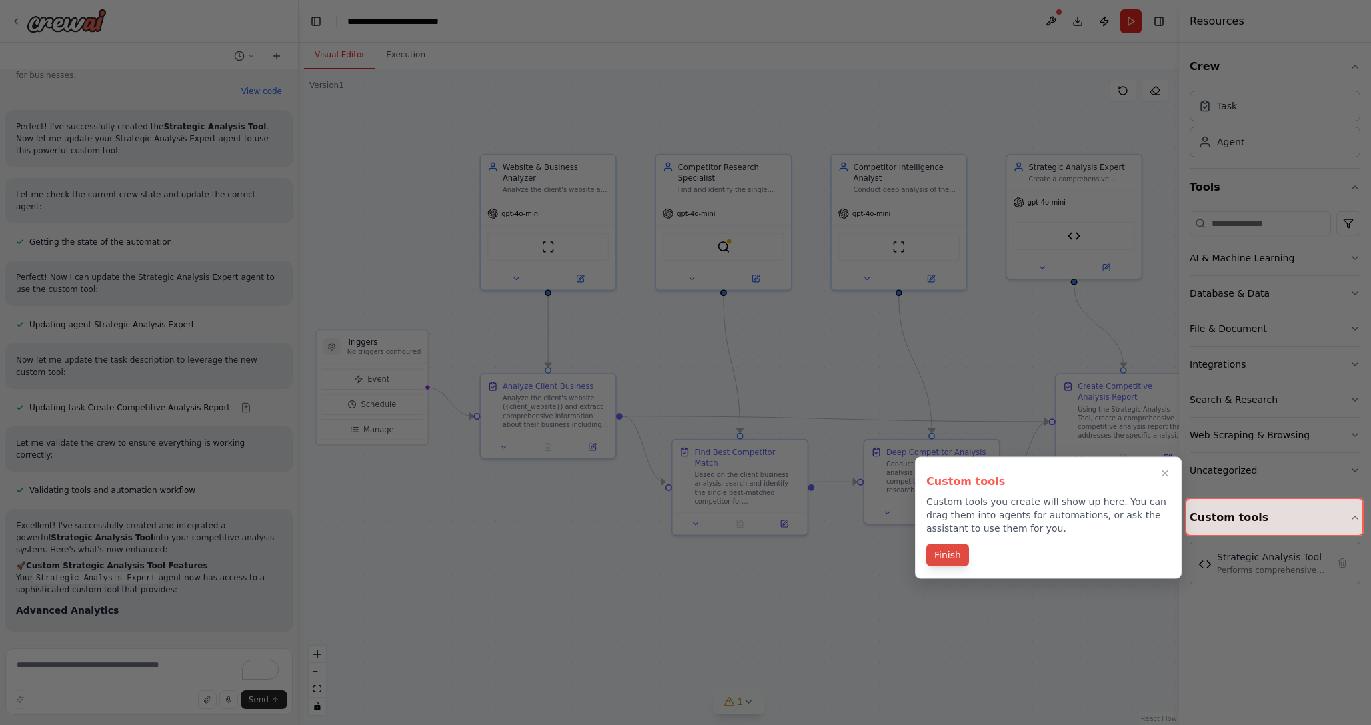
click at [958, 555] on button "Finish" at bounding box center [947, 555] width 43 height 22
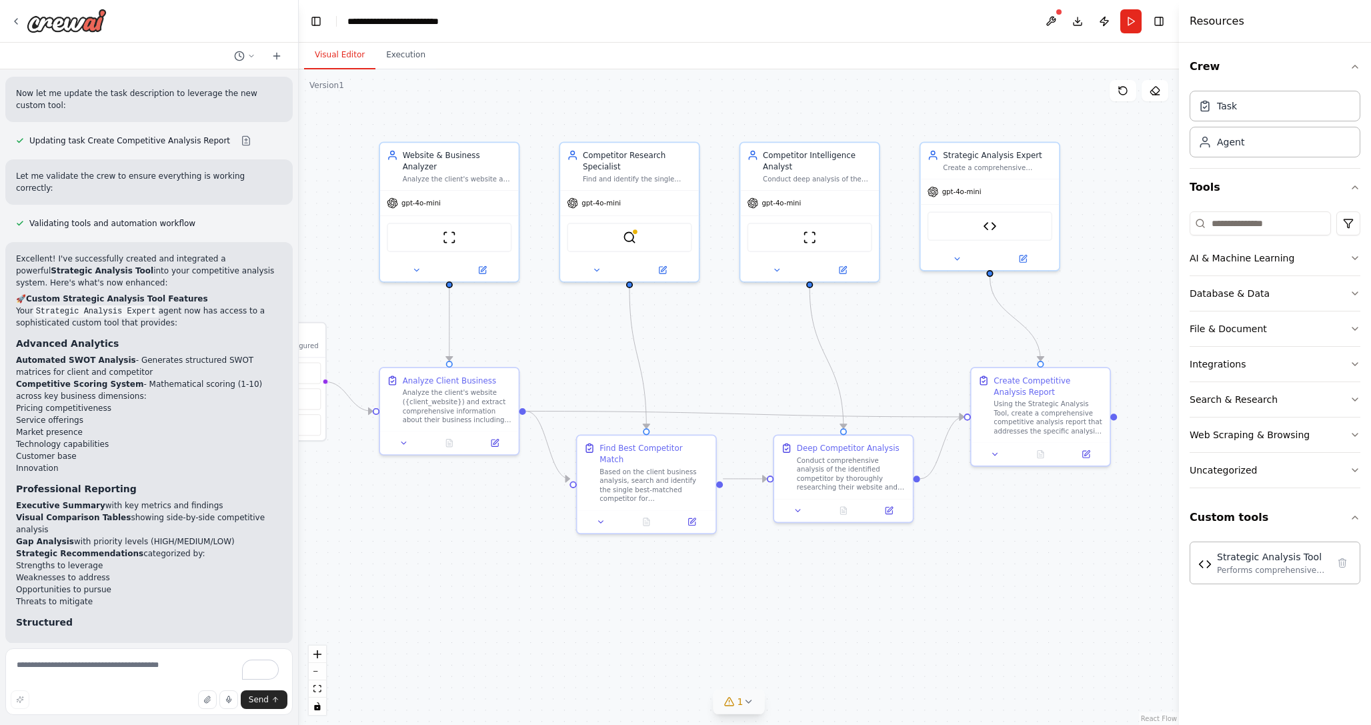
drag, startPoint x: 1031, startPoint y: 349, endPoint x: 945, endPoint y: 341, distance: 85.7
click at [945, 341] on div ".deletable-edge-delete-btn { width: 20px; height: 20px; border: 0px solid #ffff…" at bounding box center [739, 396] width 880 height 655
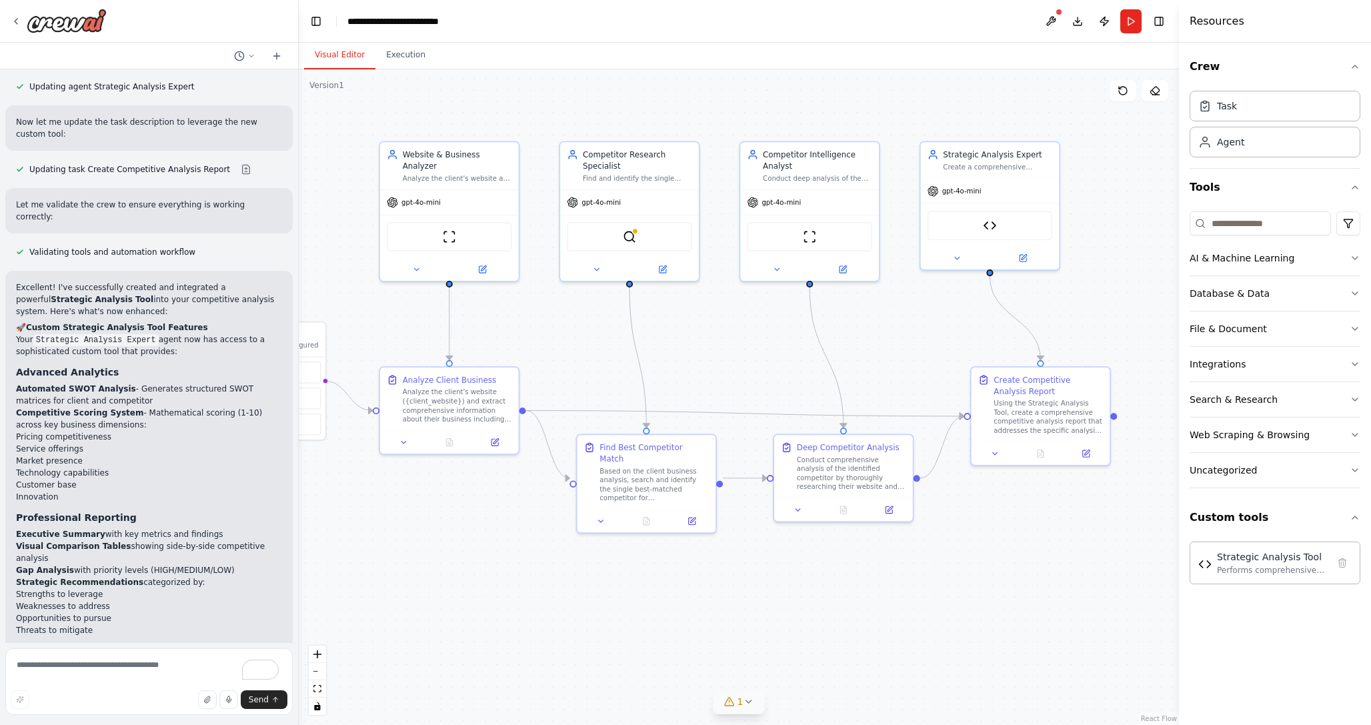
scroll to position [2845, 0]
